Goal: Find specific page/section: Find specific page/section

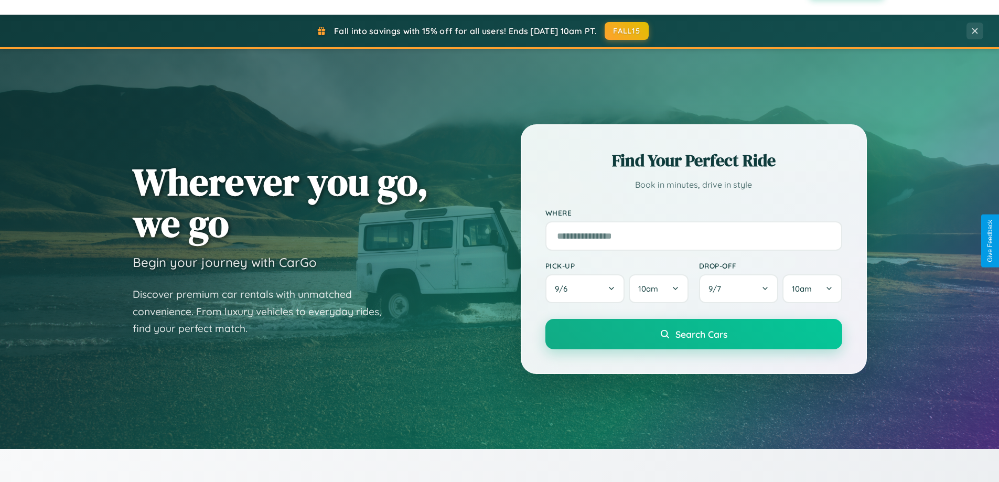
scroll to position [2018, 0]
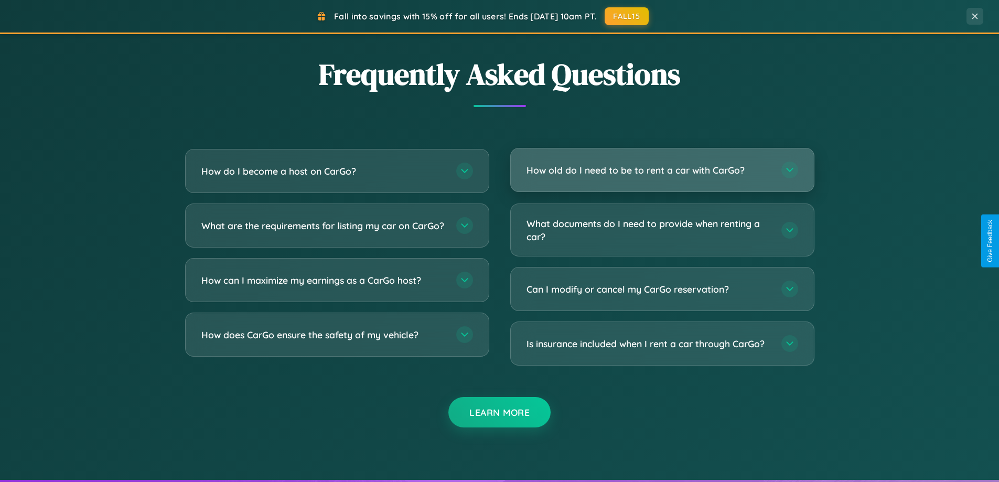
click at [662, 170] on h3 "How old do I need to be to rent a car with CarGo?" at bounding box center [649, 170] width 244 height 13
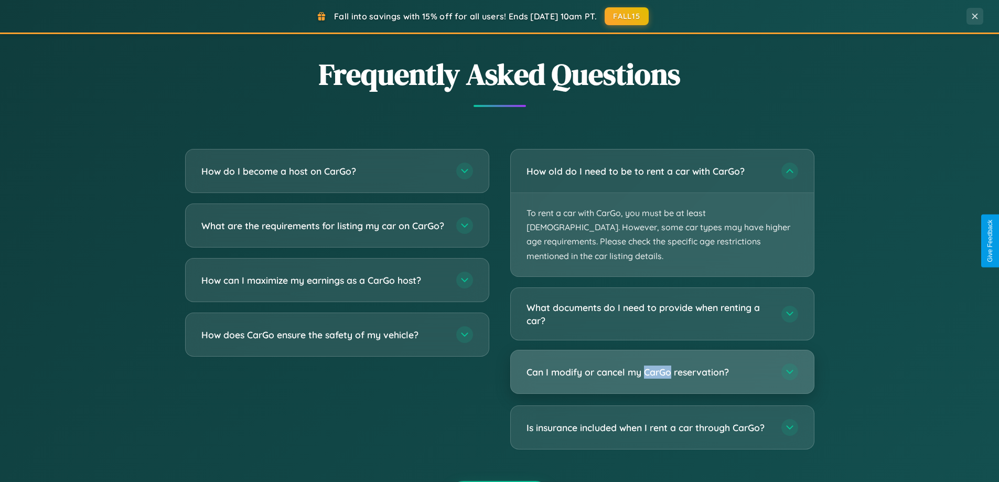
click at [662, 366] on h3 "Can I modify or cancel my CarGo reservation?" at bounding box center [649, 372] width 244 height 13
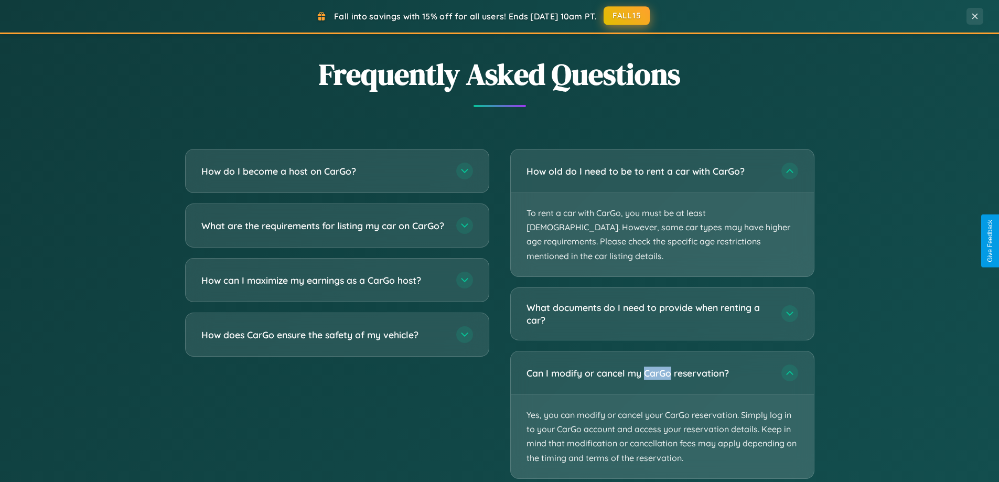
click at [627, 16] on button "FALL15" at bounding box center [627, 15] width 46 height 19
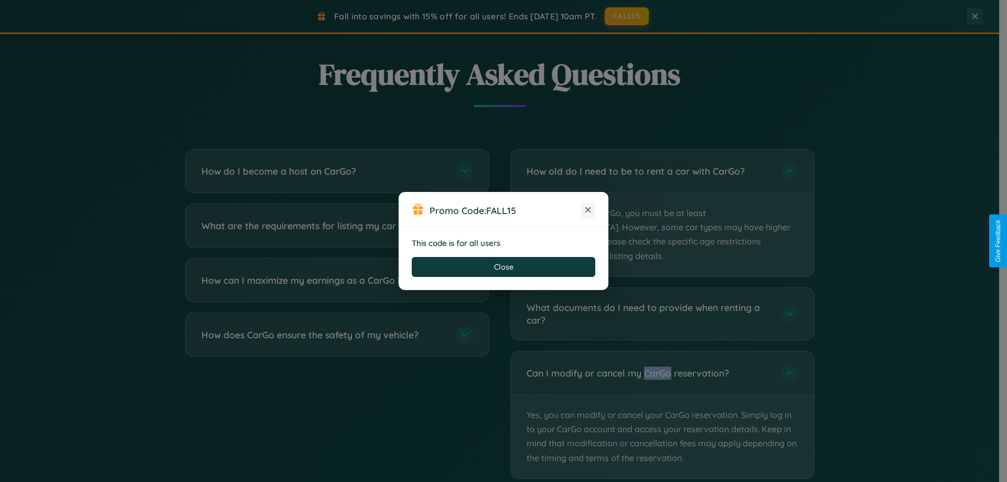
click at [588, 210] on icon at bounding box center [588, 210] width 10 height 10
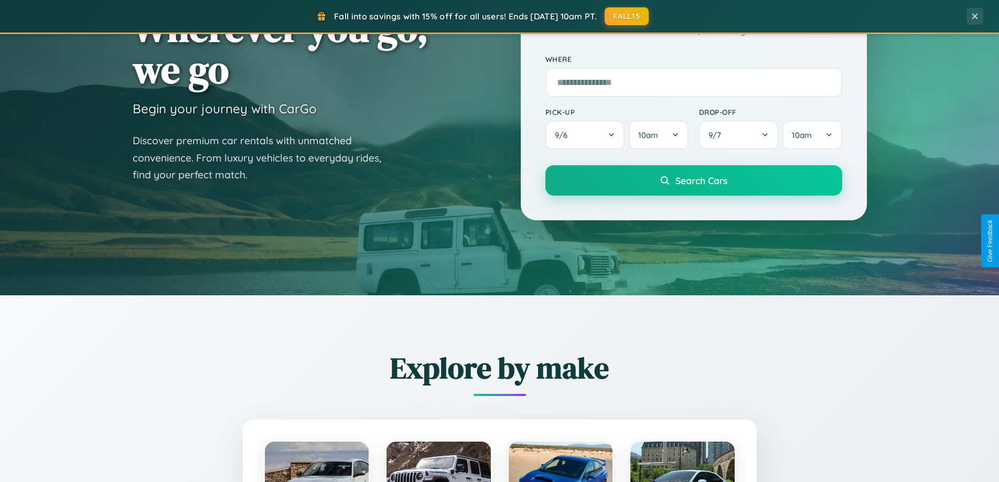
scroll to position [0, 0]
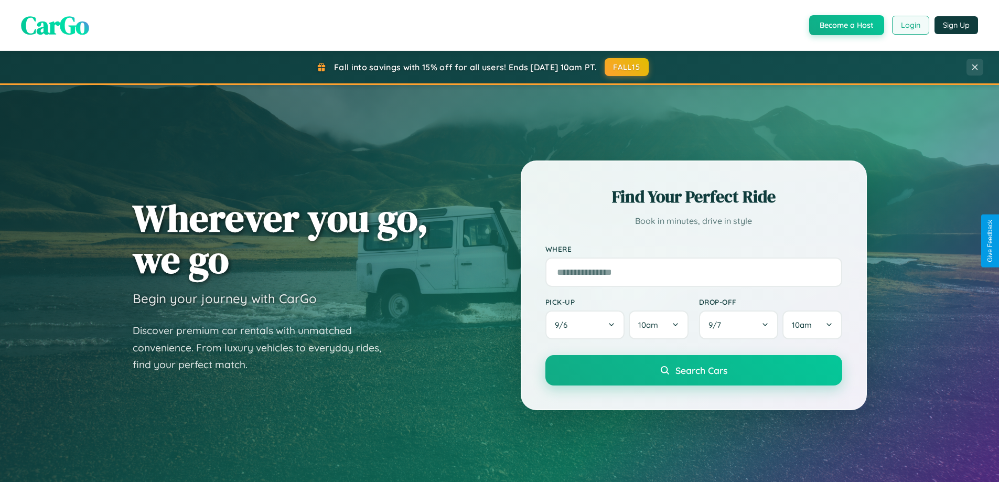
click at [910, 25] on button "Login" at bounding box center [910, 25] width 37 height 19
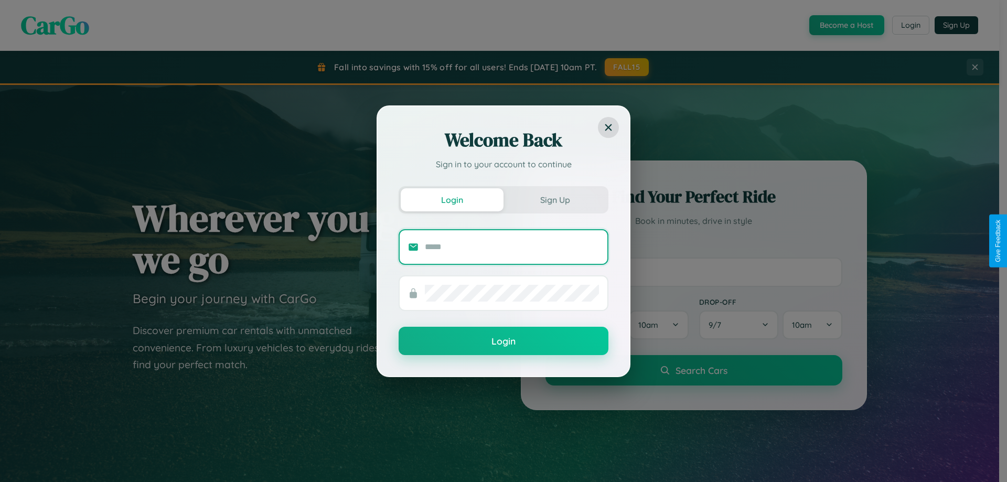
click at [512, 246] on input "text" at bounding box center [512, 247] width 174 height 17
type input "**********"
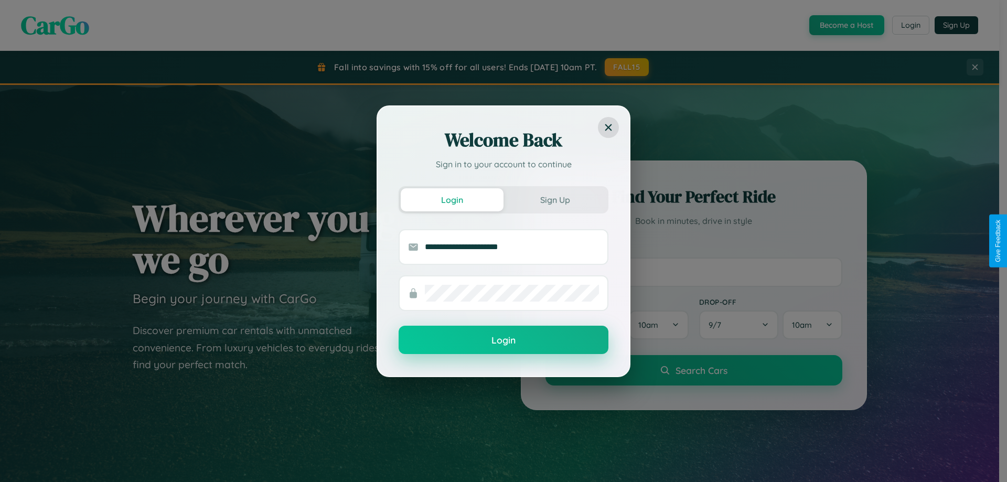
click at [503, 340] on button "Login" at bounding box center [504, 340] width 210 height 28
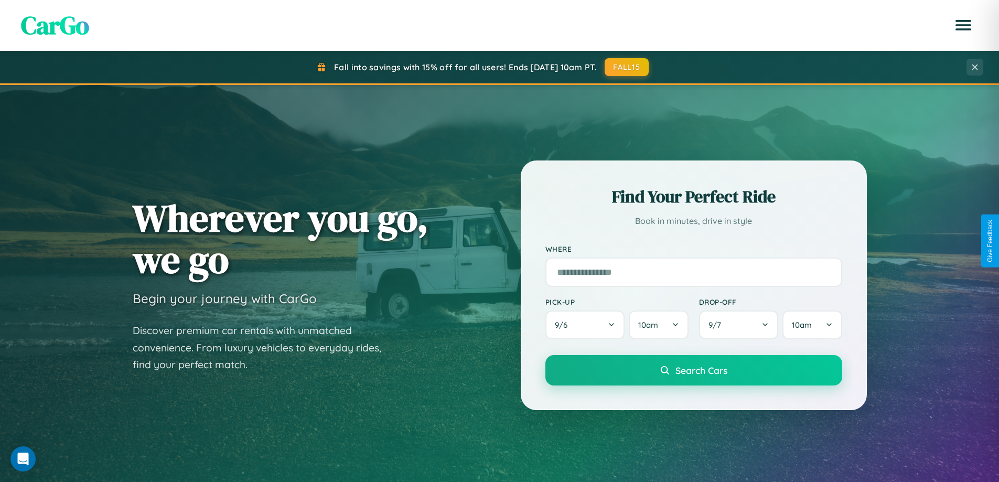
scroll to position [227, 0]
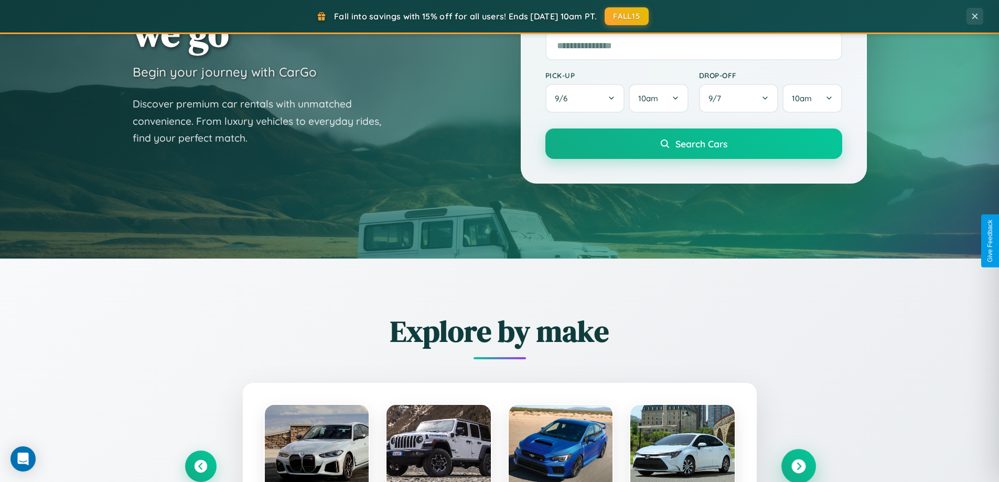
click at [798, 466] on icon at bounding box center [798, 466] width 14 height 14
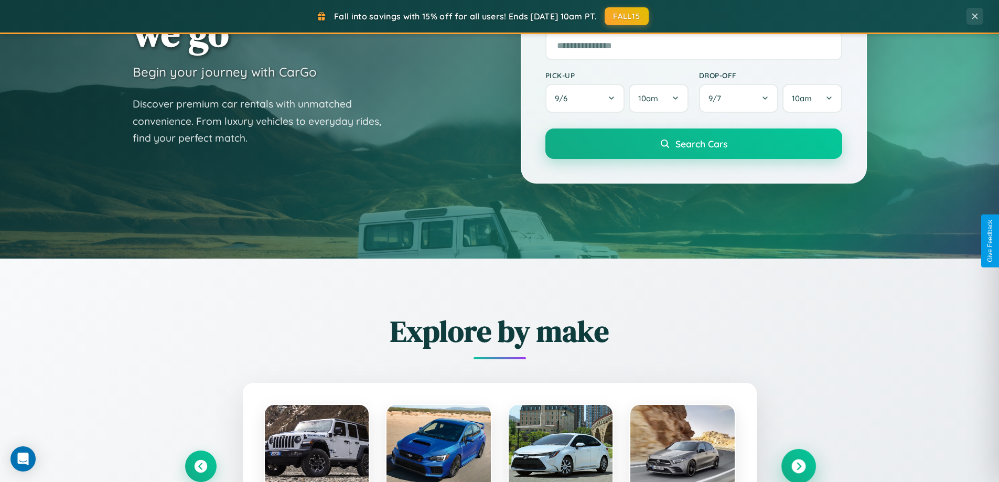
click at [798, 465] on icon at bounding box center [798, 466] width 14 height 14
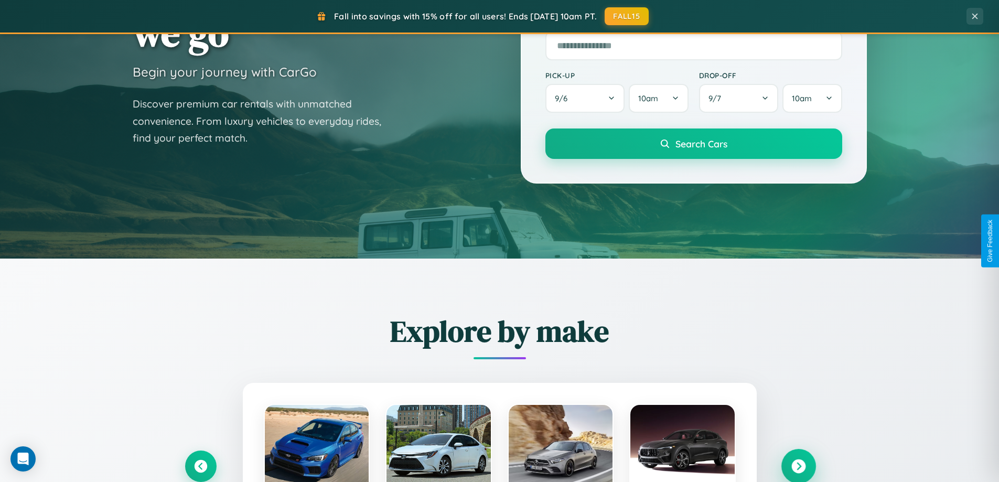
click at [798, 465] on icon at bounding box center [798, 466] width 14 height 14
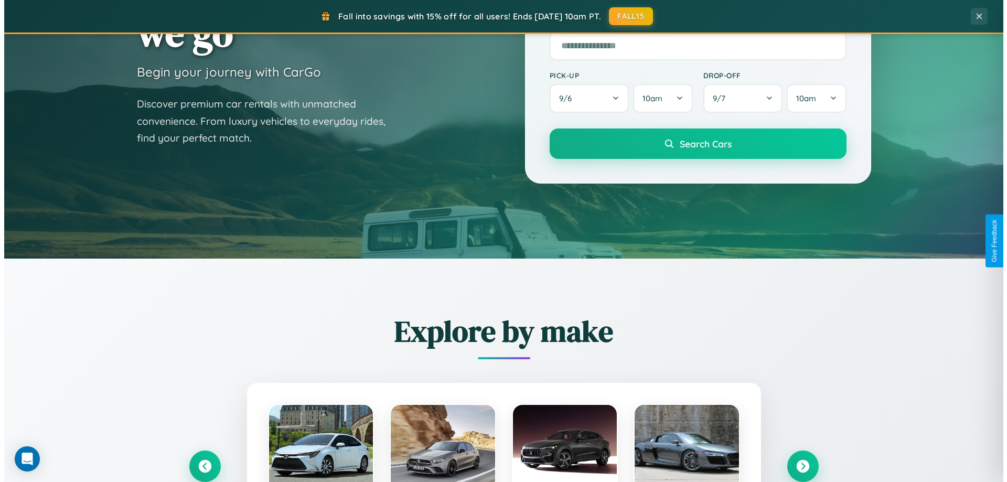
scroll to position [0, 0]
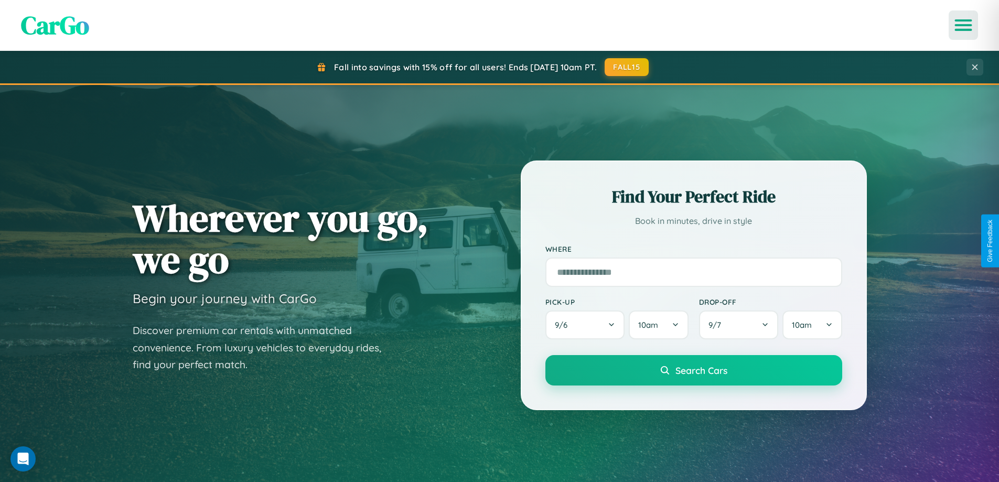
click at [963, 25] on icon "Open menu" at bounding box center [963, 24] width 15 height 9
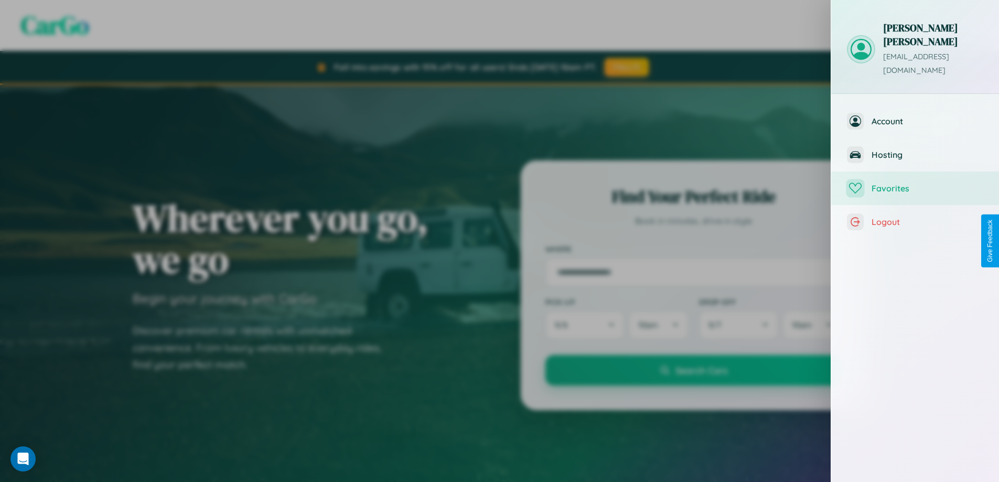
click at [915, 183] on span "Favorites" at bounding box center [928, 188] width 112 height 10
